Goal: Information Seeking & Learning: Learn about a topic

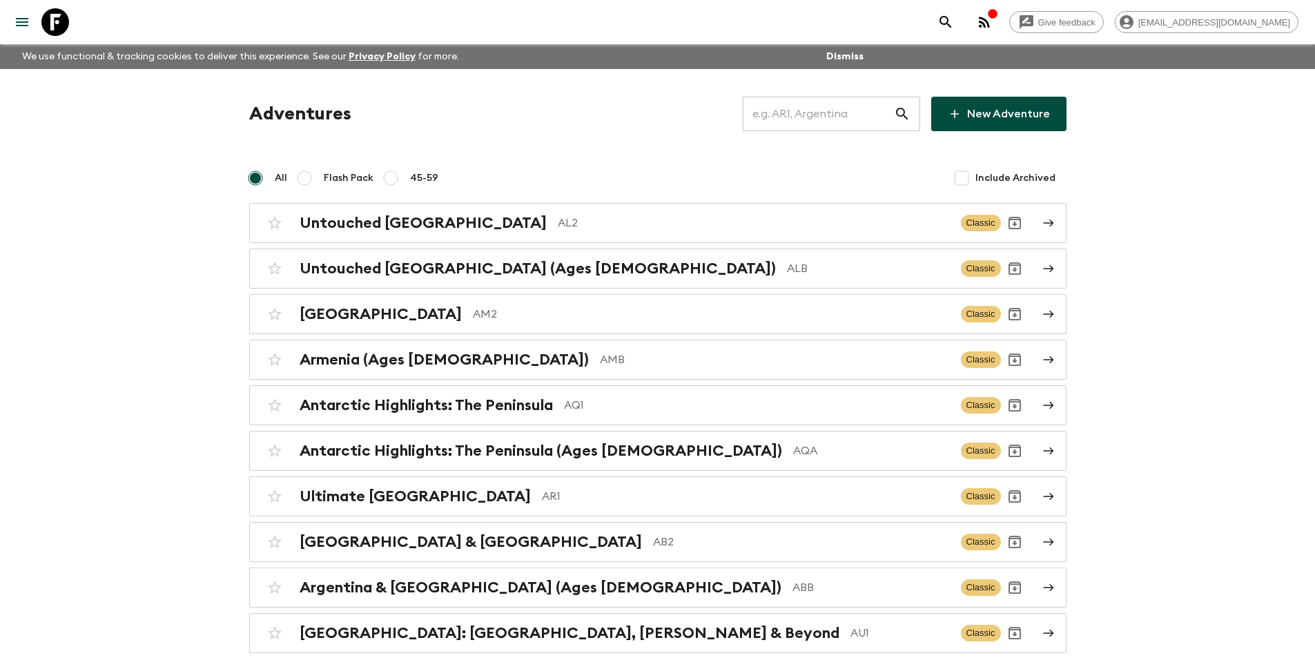
click at [819, 108] on input "text" at bounding box center [818, 114] width 151 height 39
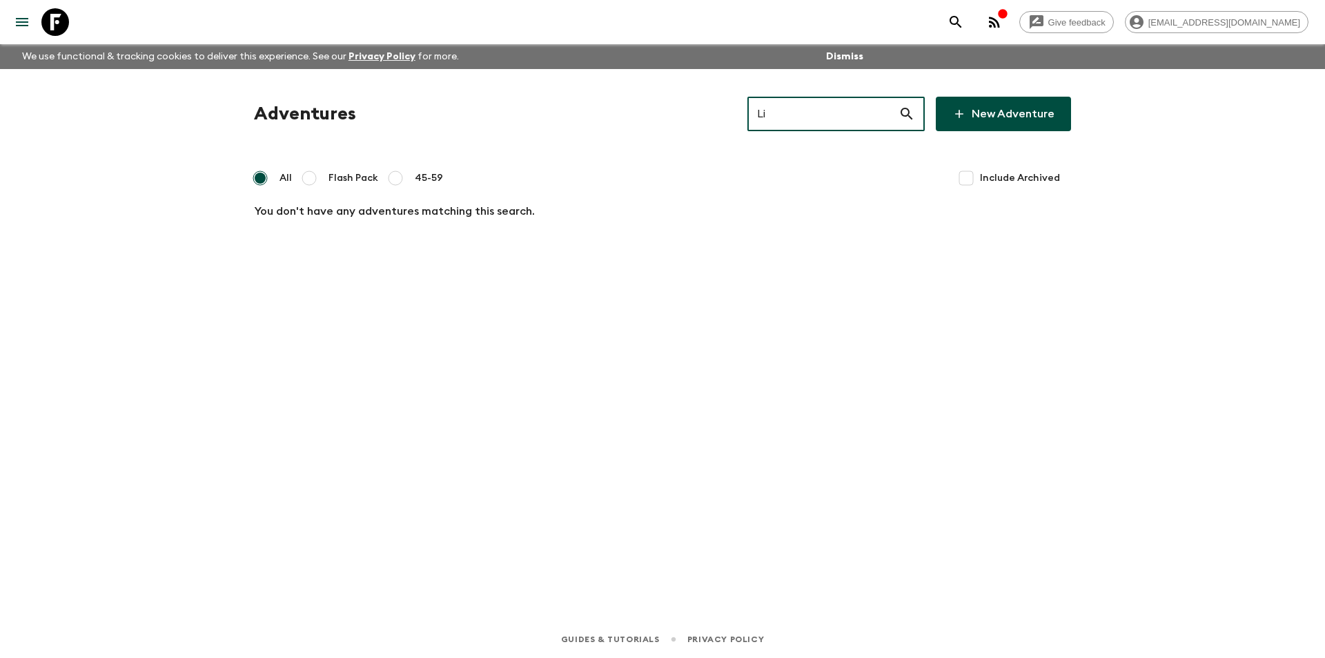
type input "L"
type input "Charlotte"
click at [837, 103] on input "Charlotte" at bounding box center [822, 114] width 151 height 39
